Goal: Information Seeking & Learning: Learn about a topic

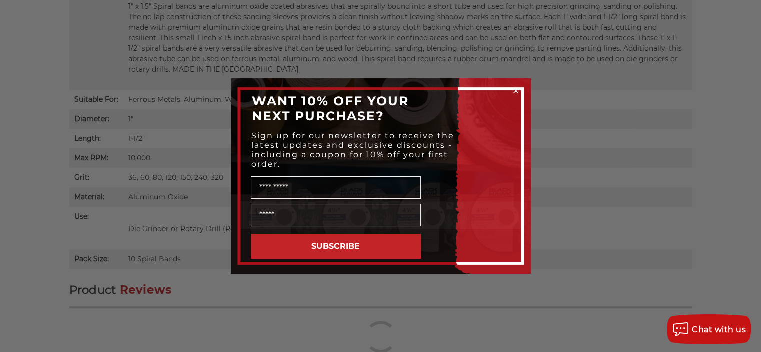
scroll to position [783, 0]
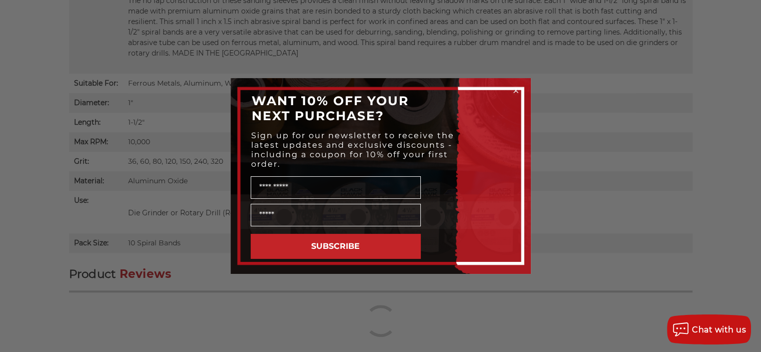
click at [518, 89] on circle "Close dialog" at bounding box center [516, 91] width 10 height 10
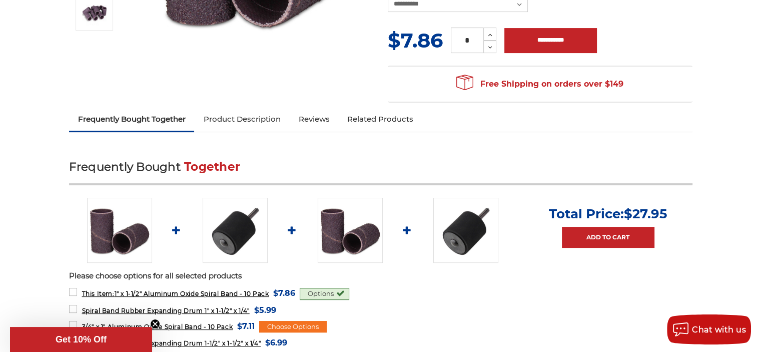
scroll to position [350, 0]
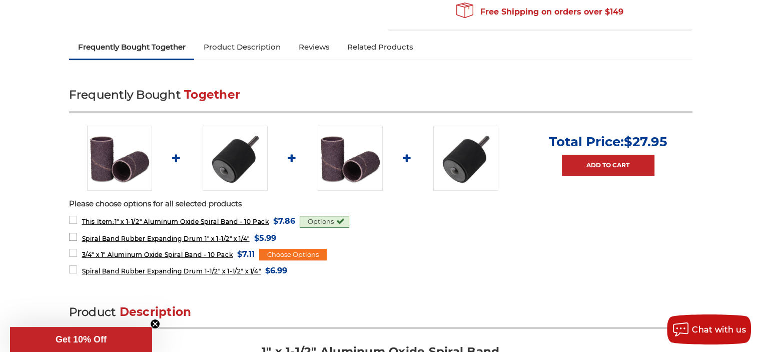
click at [140, 235] on span "Spiral Band Rubber Expanding Drum 1" x 1-1/2" x 1/4"" at bounding box center [166, 239] width 168 height 8
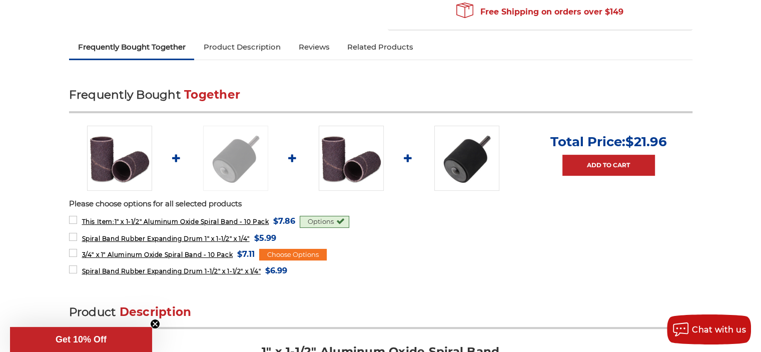
click at [237, 151] on img at bounding box center [235, 158] width 65 height 65
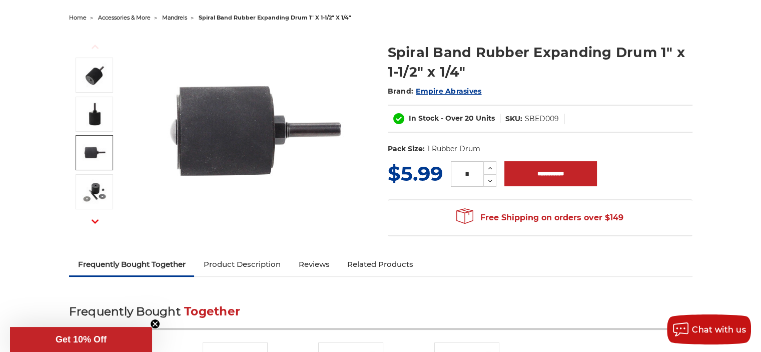
scroll to position [100, 0]
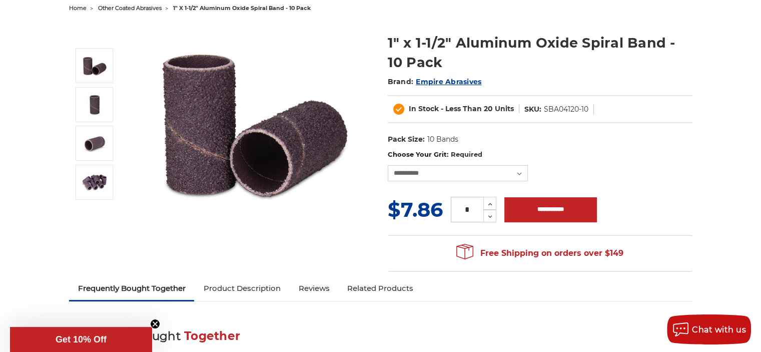
scroll to position [100, 0]
